Goal: Task Accomplishment & Management: Complete application form

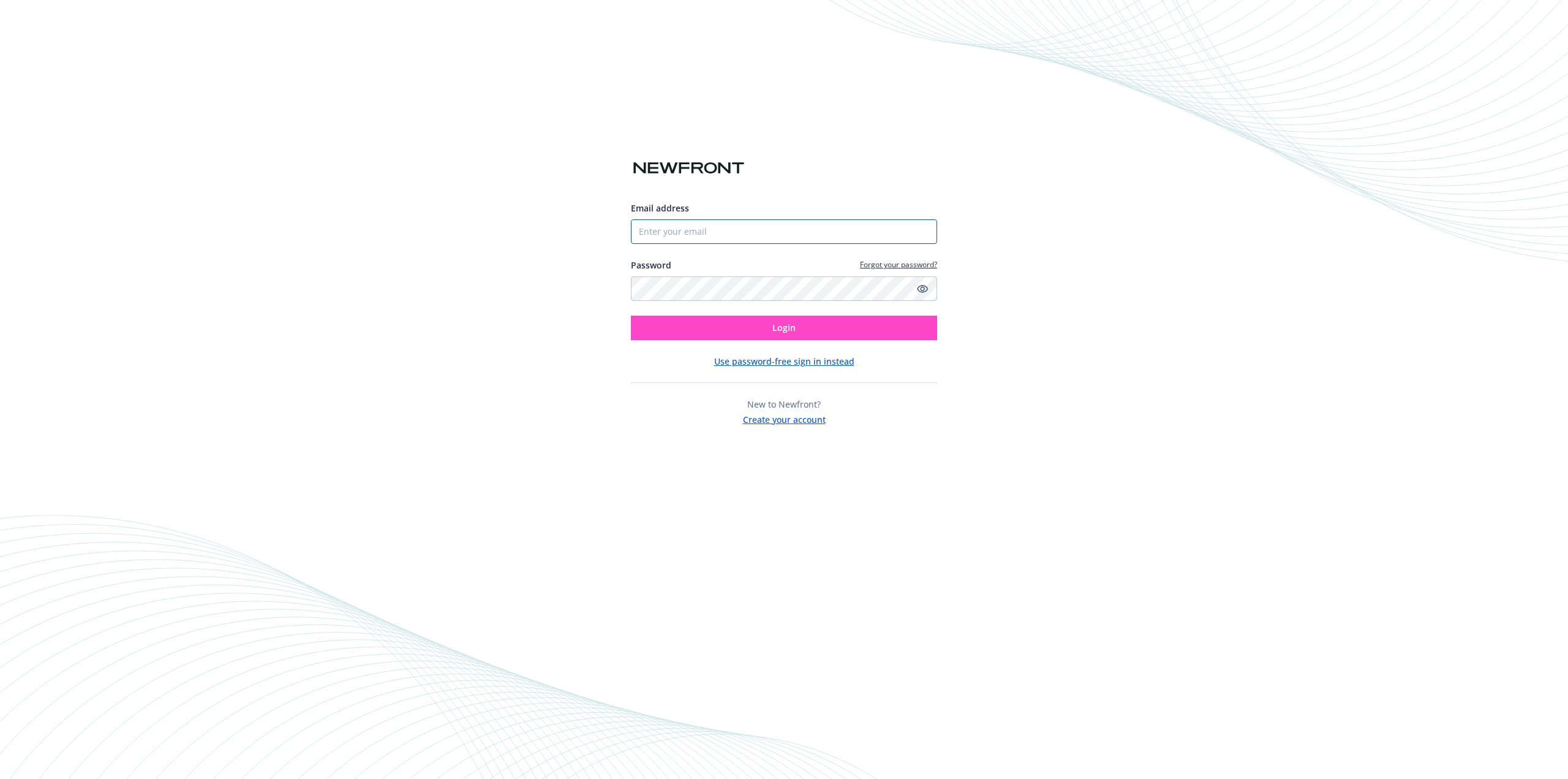
type input "[EMAIL_ADDRESS][DOMAIN_NAME]"
click at [769, 324] on button "Login" at bounding box center [784, 328] width 306 height 24
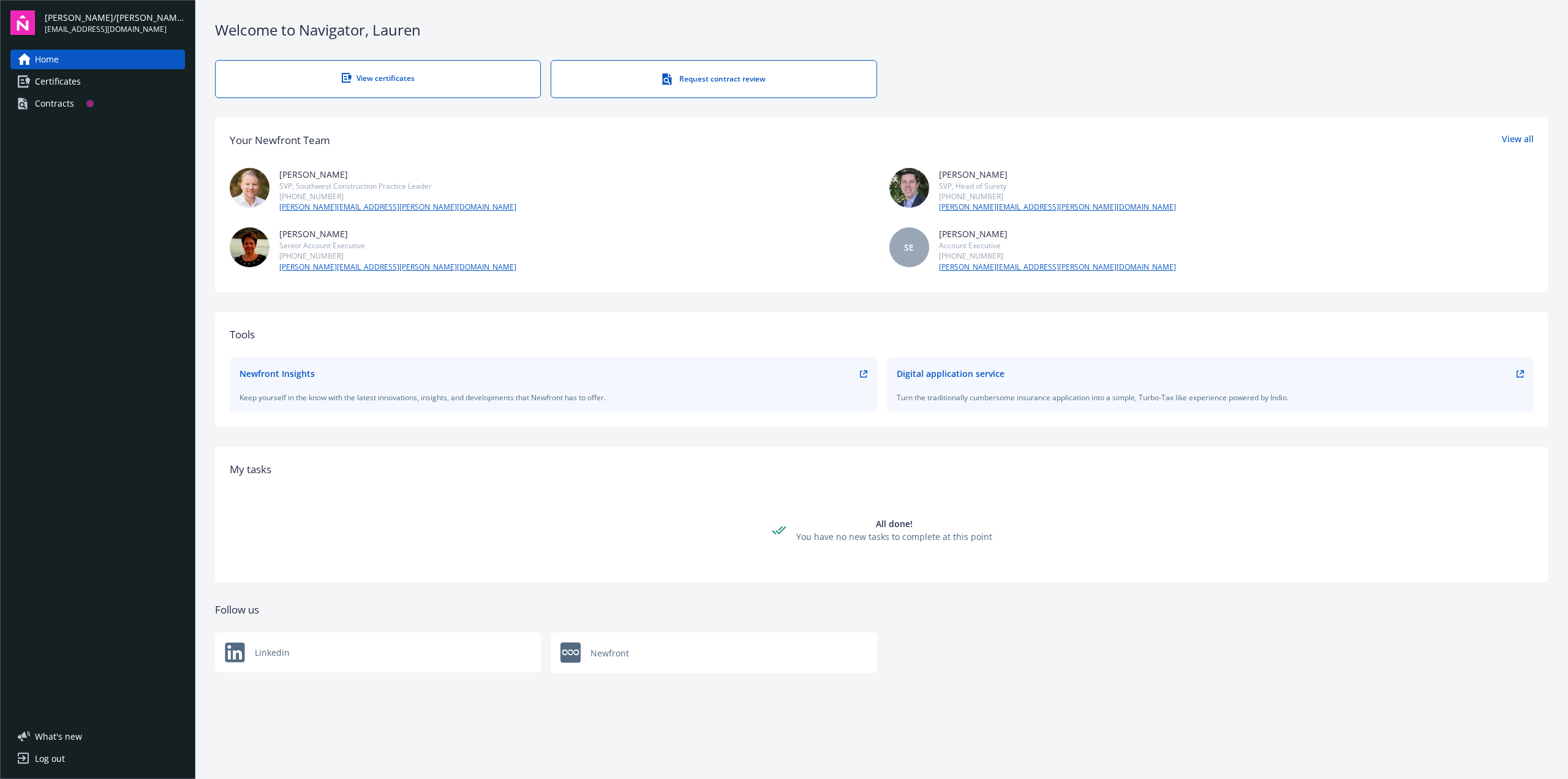
click at [61, 98] on div "Contracts" at bounding box center [55, 103] width 40 height 19
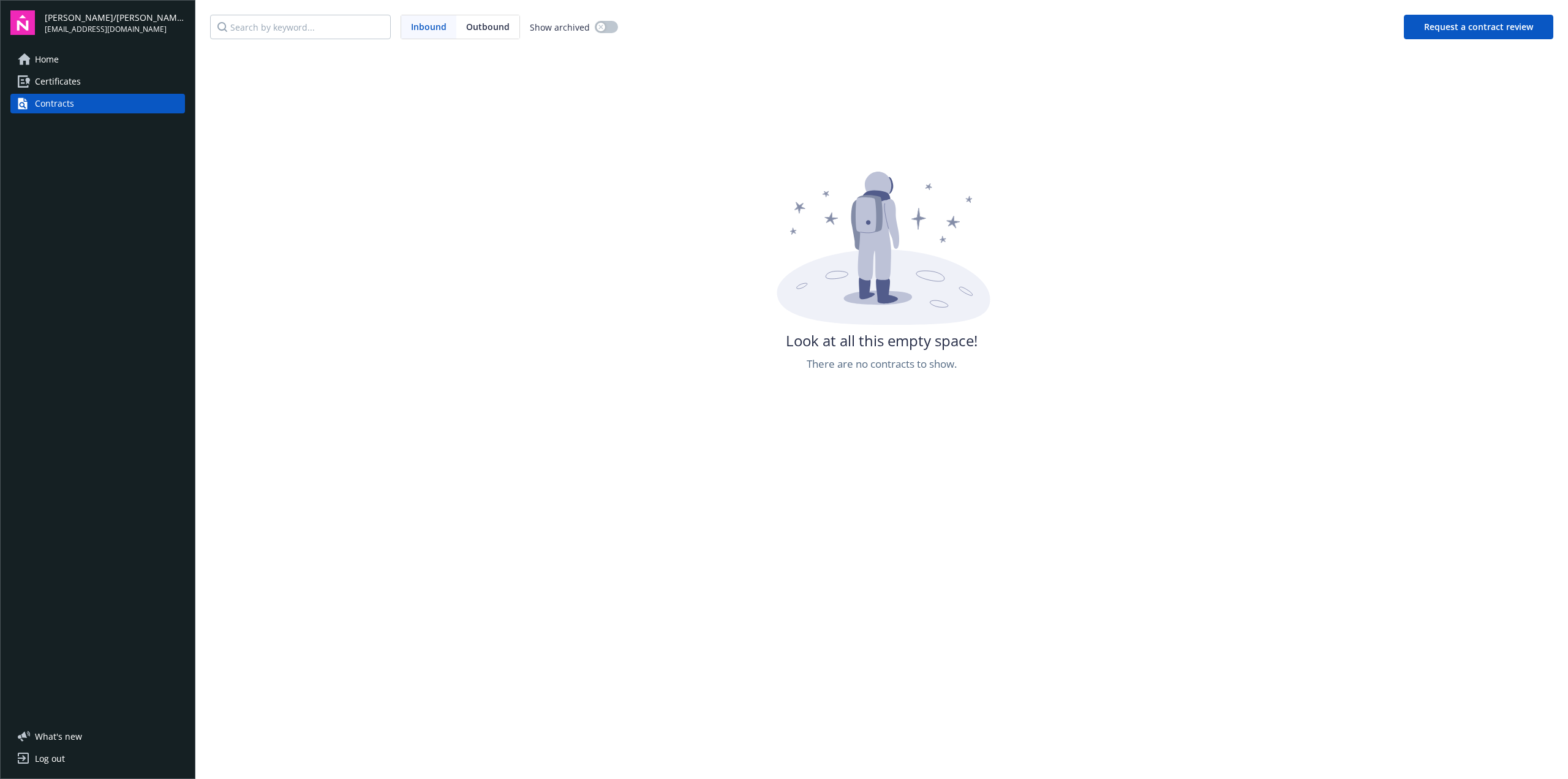
click at [1444, 27] on button "Request a contract review" at bounding box center [1478, 27] width 149 height 24
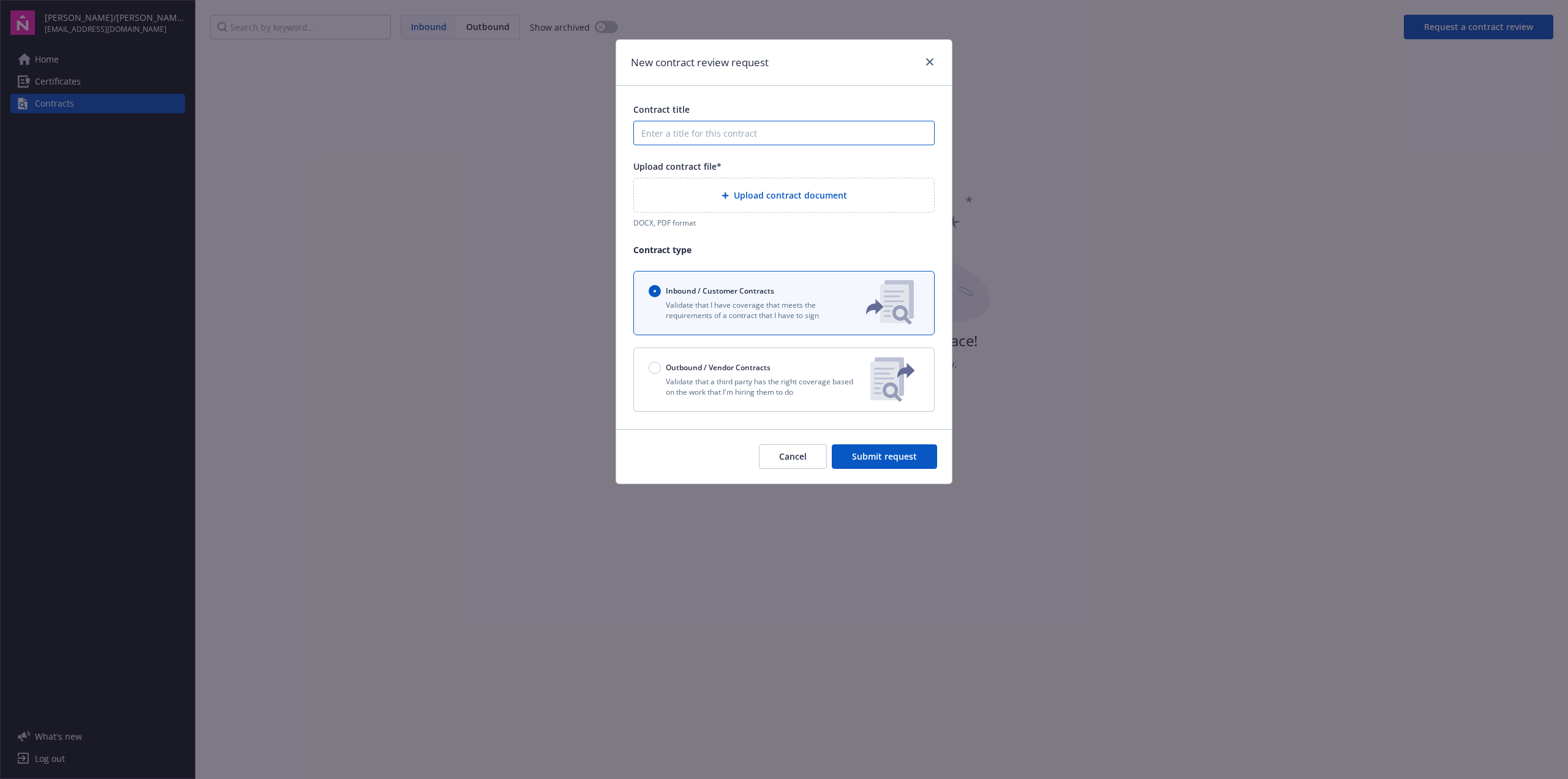
click at [690, 132] on input "Contract title" at bounding box center [784, 133] width 302 height 24
type input "3313 Sunset"
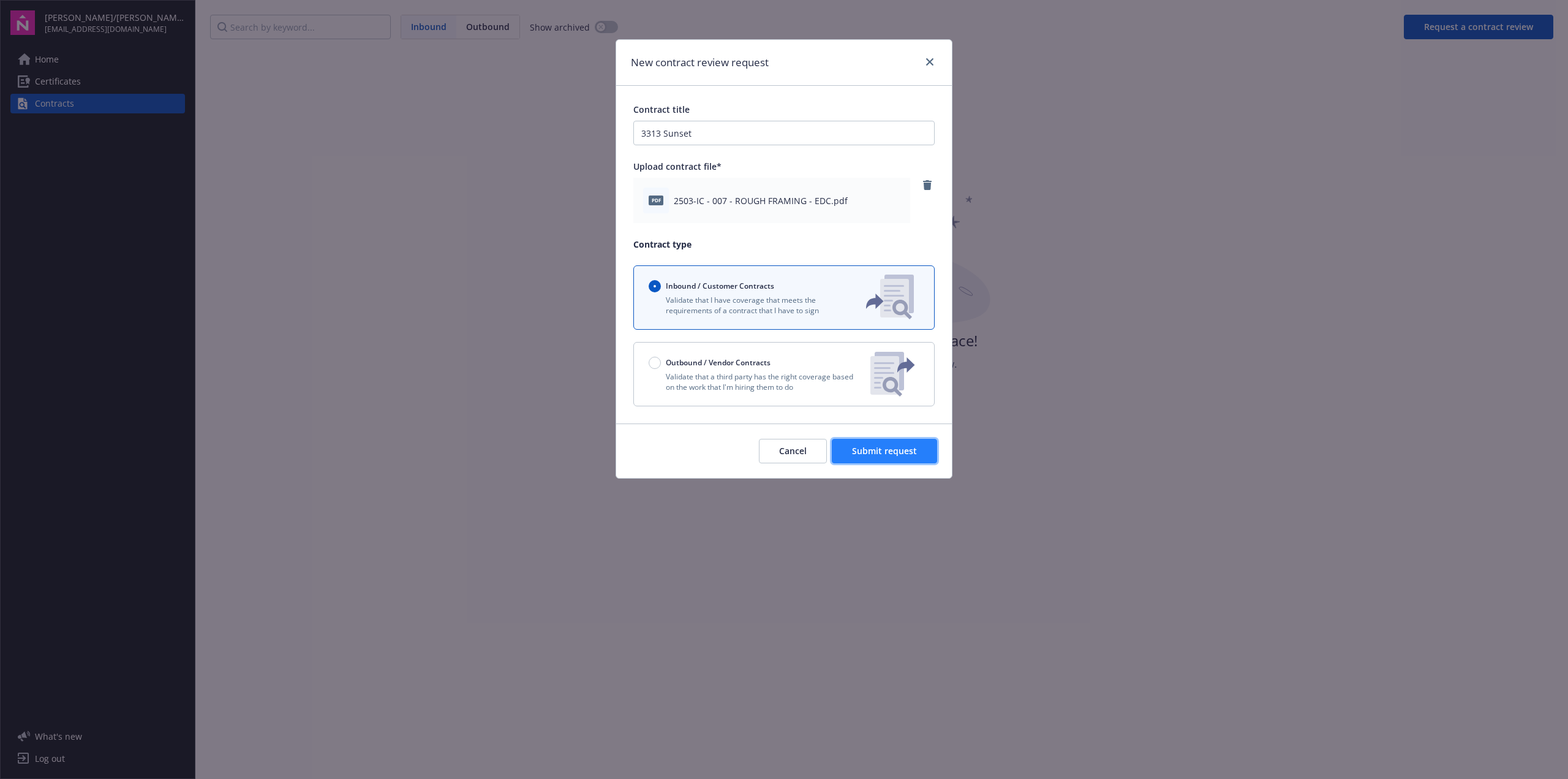
click at [909, 456] on span "Submit request" at bounding box center [884, 451] width 65 height 11
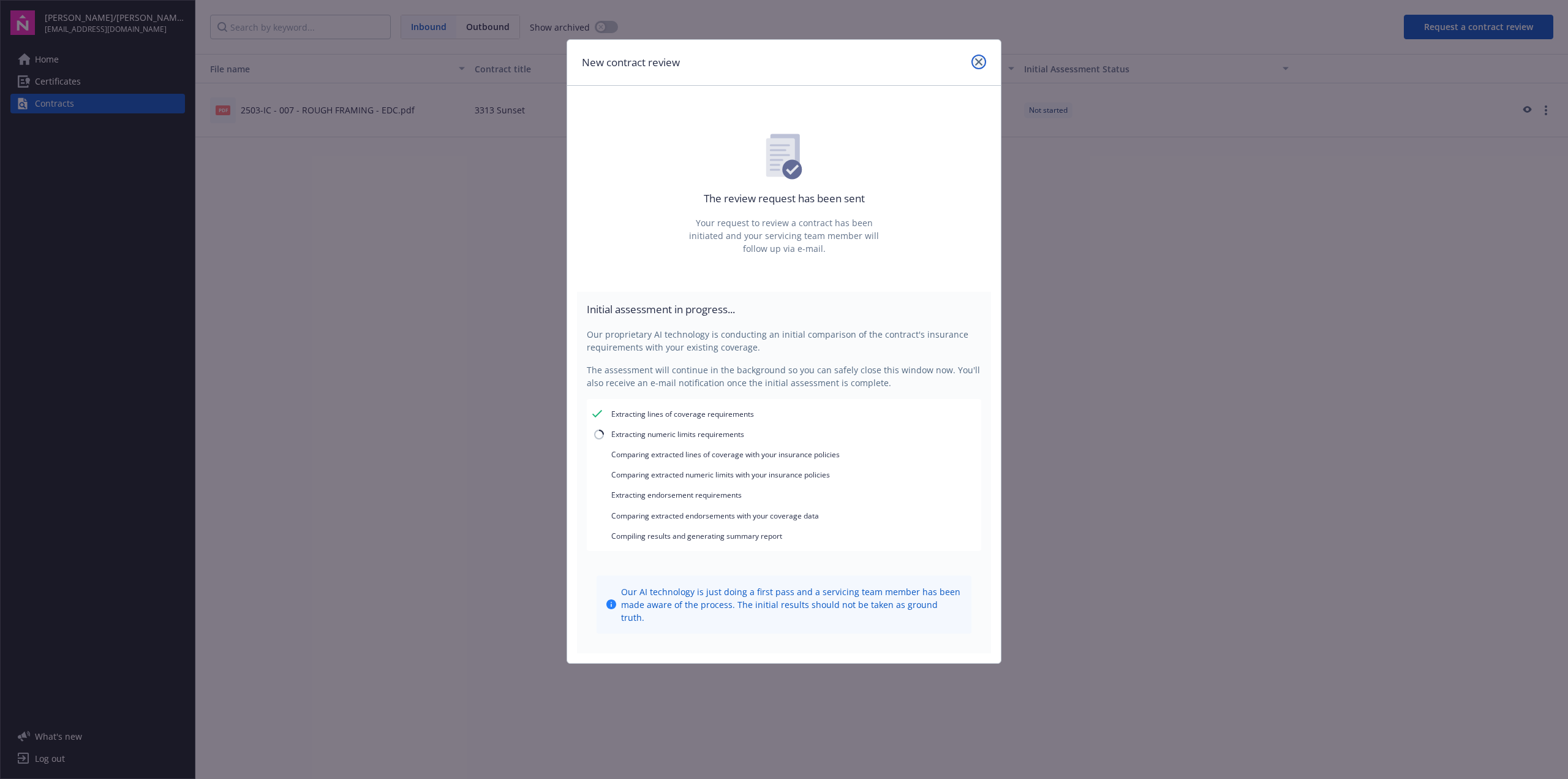
click at [979, 65] on icon "close" at bounding box center [978, 62] width 7 height 7
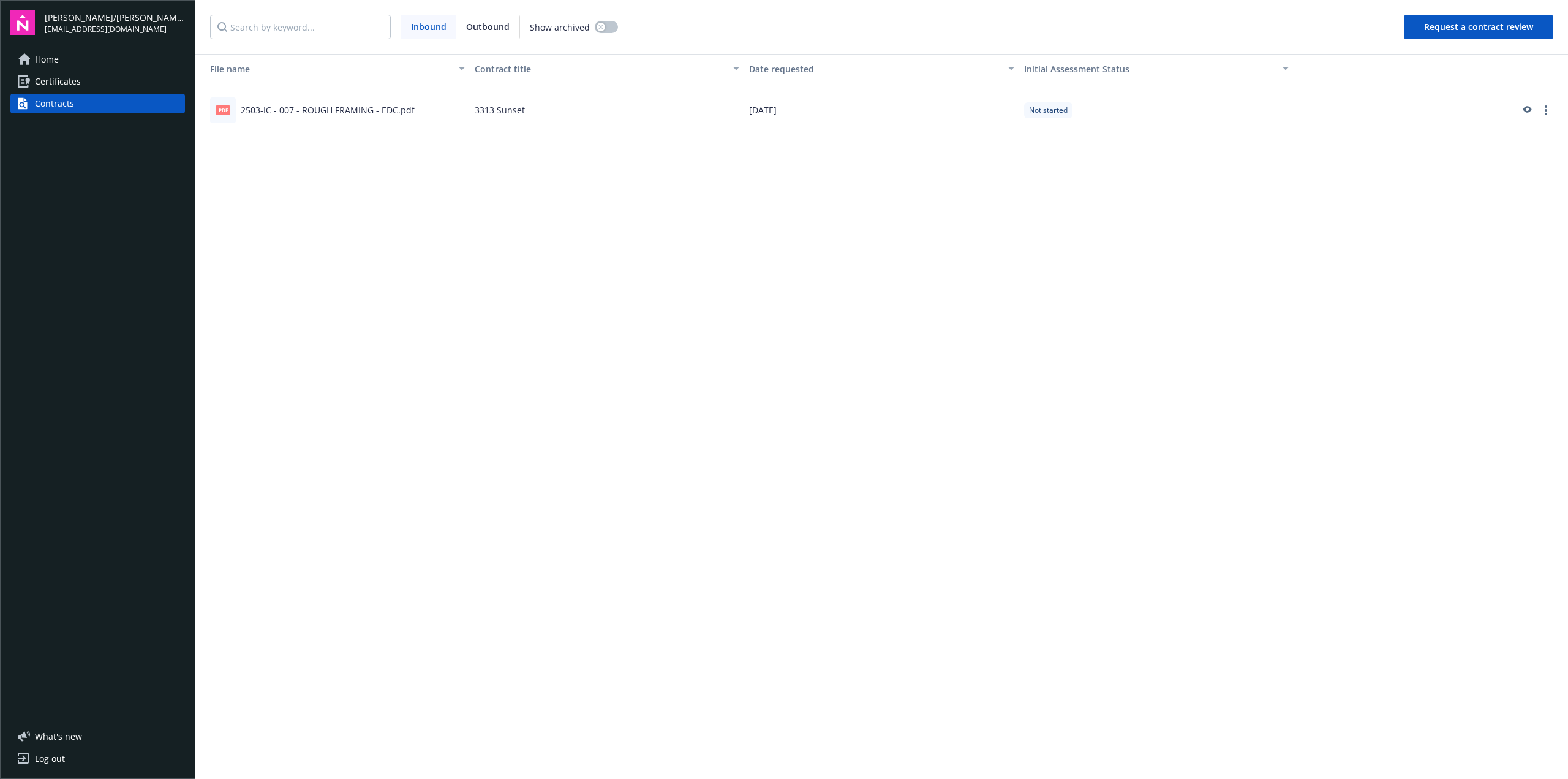
click at [67, 77] on span "Certificates" at bounding box center [58, 81] width 46 height 19
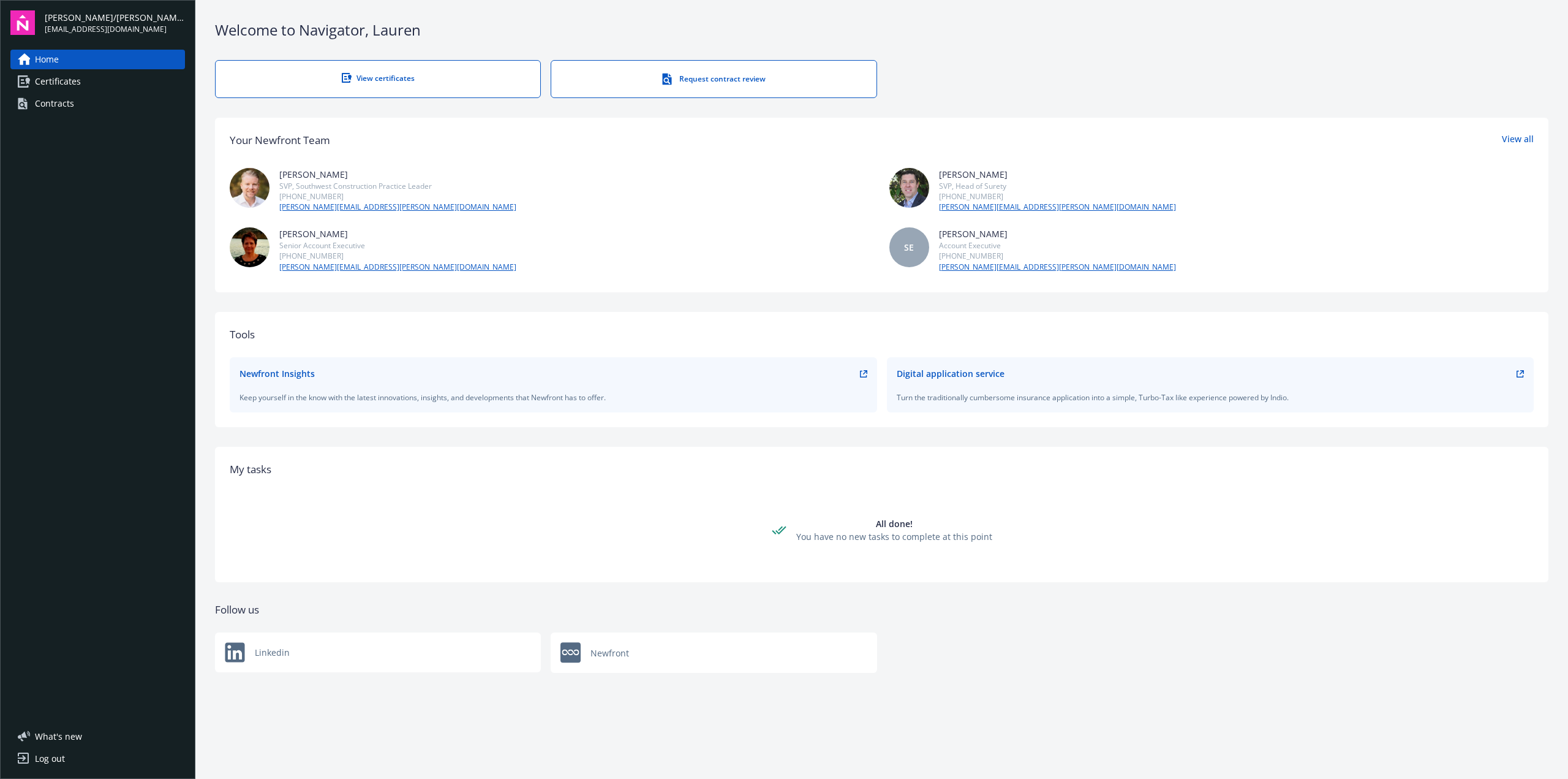
click at [53, 100] on div "Contracts" at bounding box center [55, 103] width 40 height 19
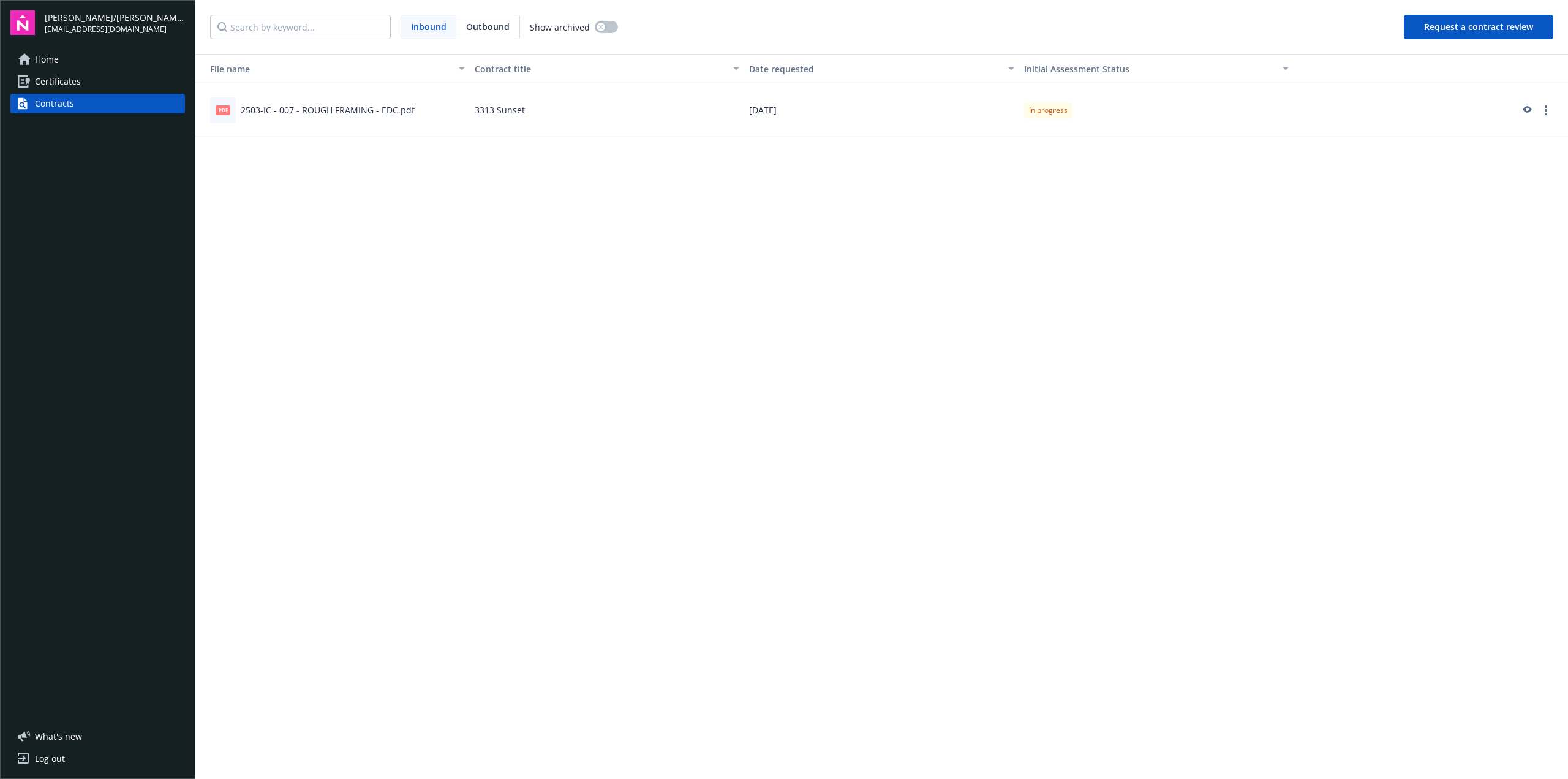
click at [69, 75] on span "Certificates" at bounding box center [58, 81] width 46 height 19
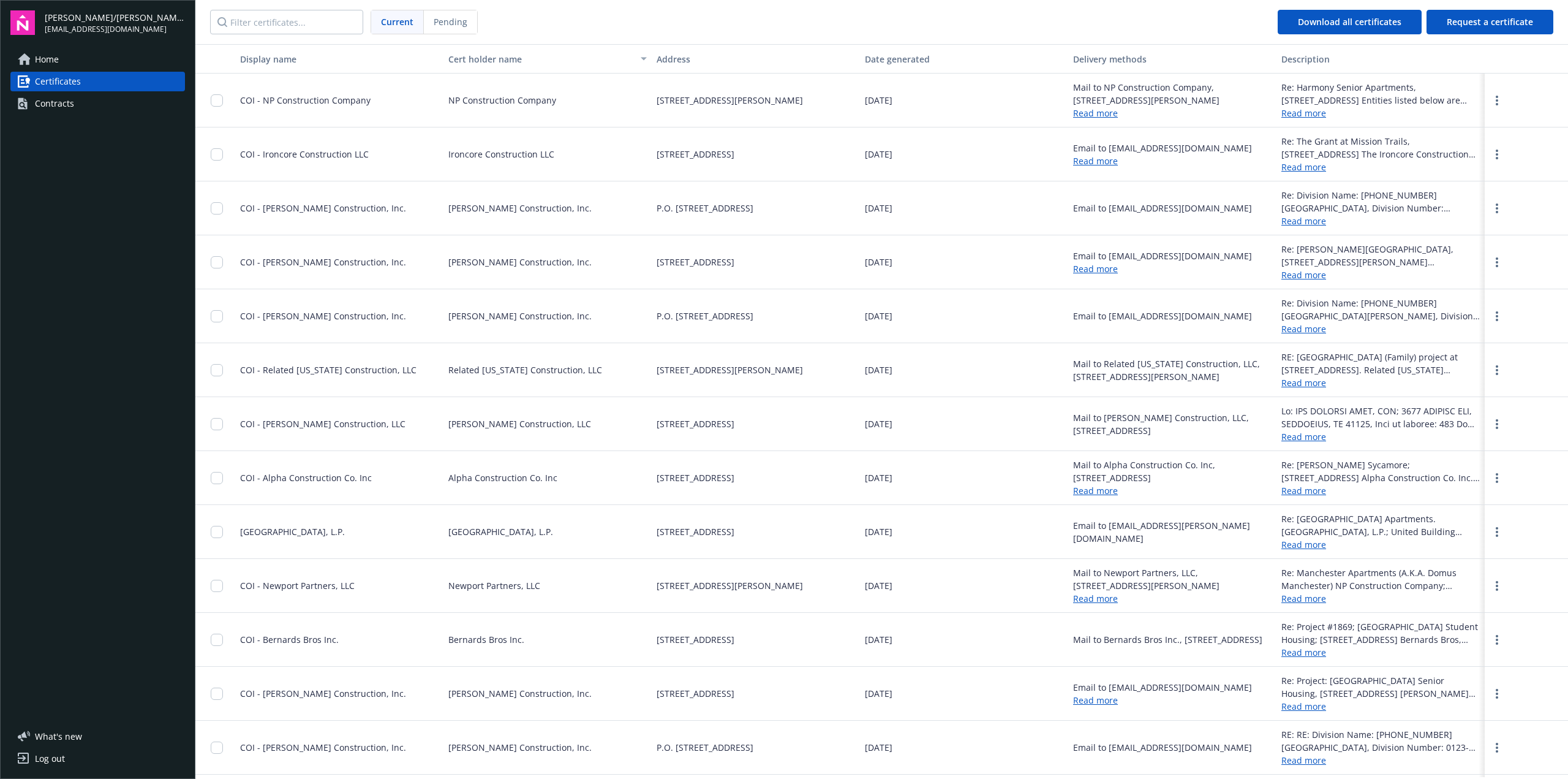
click at [56, 62] on span "Home" at bounding box center [47, 59] width 24 height 19
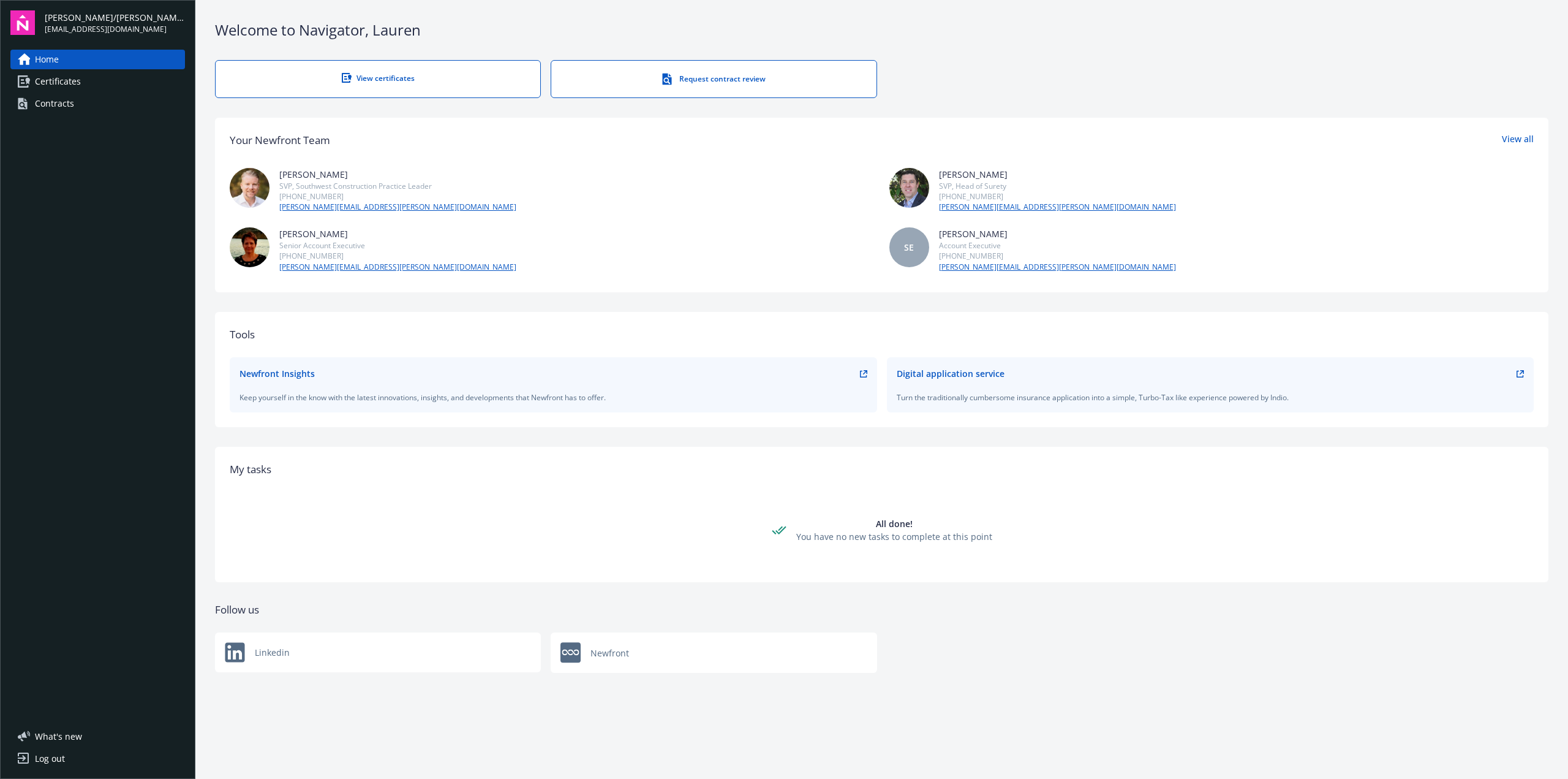
click at [56, 86] on span "Certificates" at bounding box center [58, 81] width 46 height 19
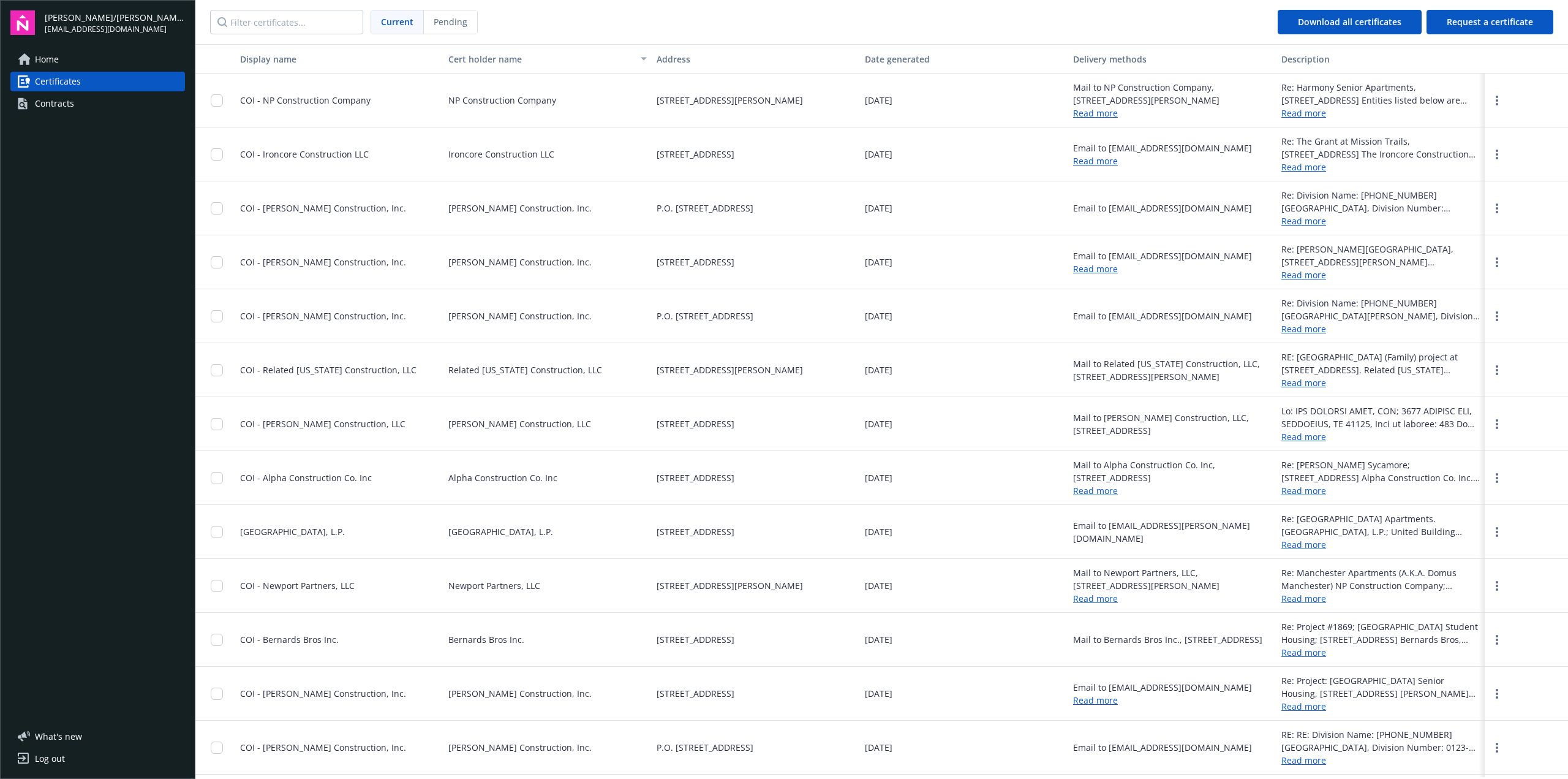
click at [60, 57] on link "Home" at bounding box center [97, 59] width 175 height 19
